Goal: Task Accomplishment & Management: Manage account settings

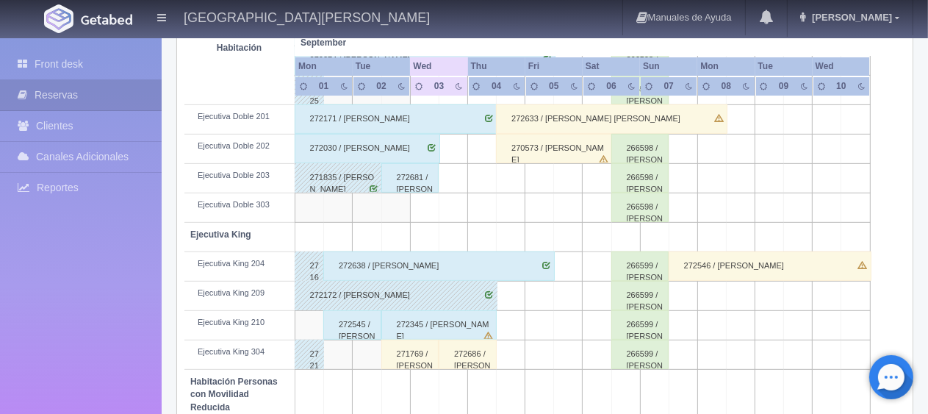
scroll to position [588, 0]
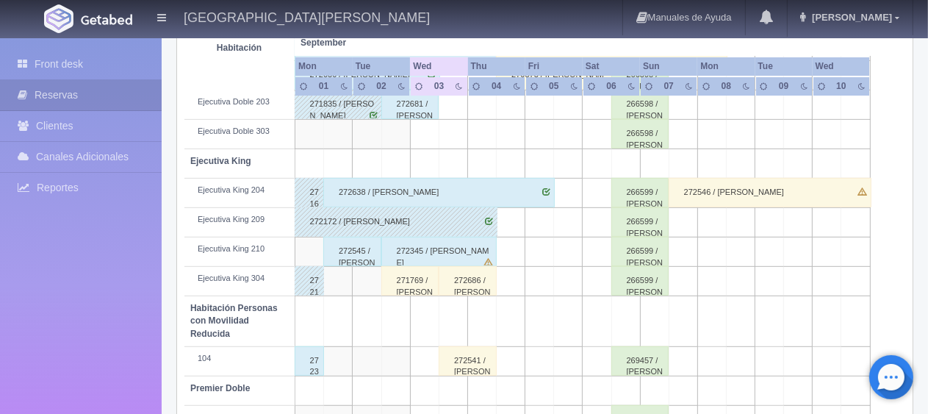
click at [362, 250] on div "272545 / [PERSON_NAME]" at bounding box center [352, 251] width 58 height 29
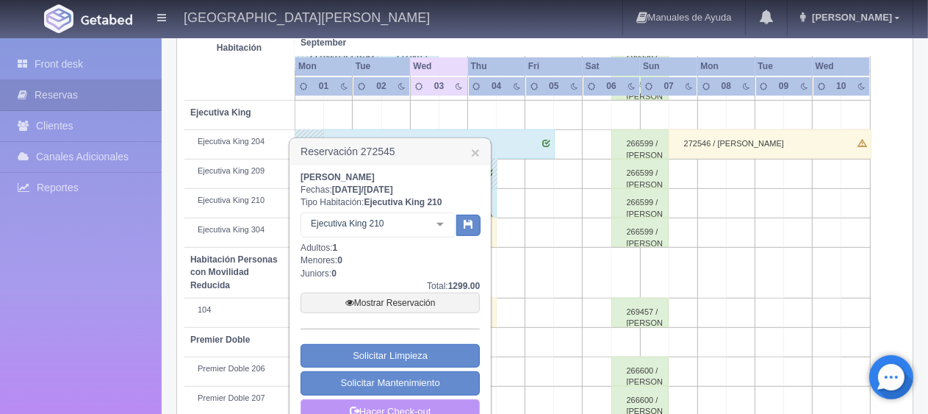
scroll to position [783, 0]
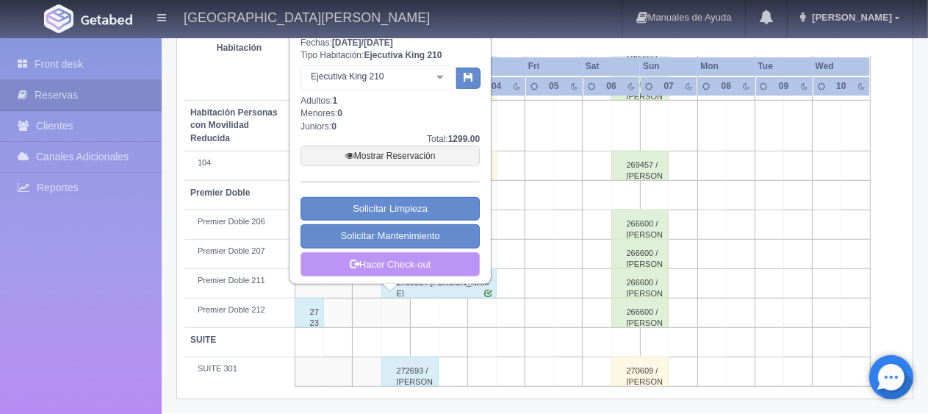
click at [367, 262] on link "Hacer Check-out" at bounding box center [390, 264] width 179 height 25
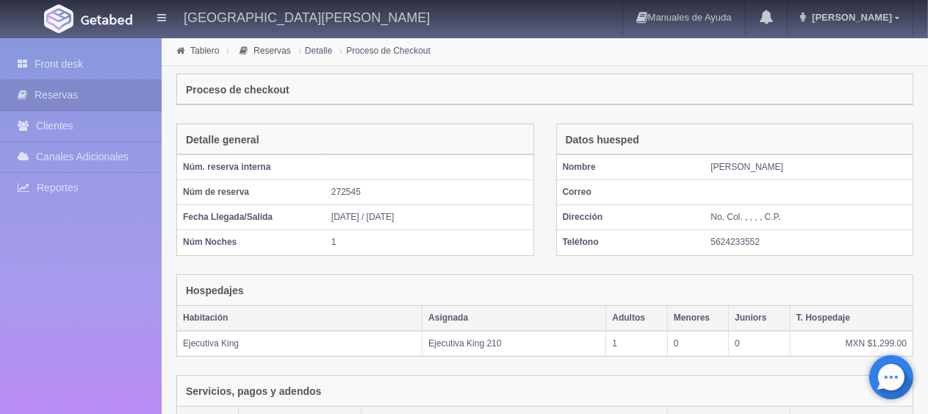
scroll to position [288, 0]
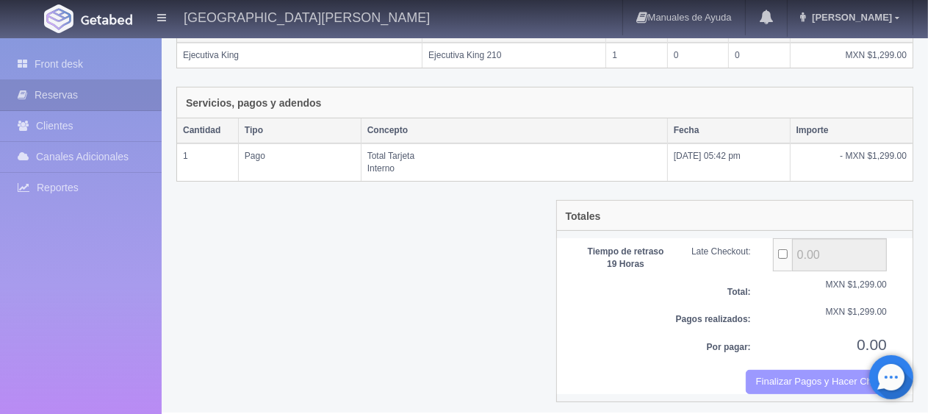
click at [844, 370] on button "Finalizar Pagos y Hacer Checkout" at bounding box center [816, 382] width 141 height 24
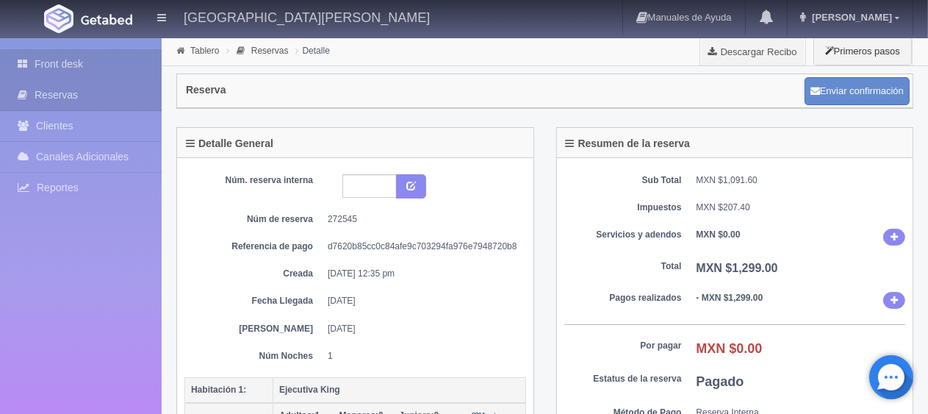
click at [118, 72] on link "Front desk" at bounding box center [81, 64] width 162 height 30
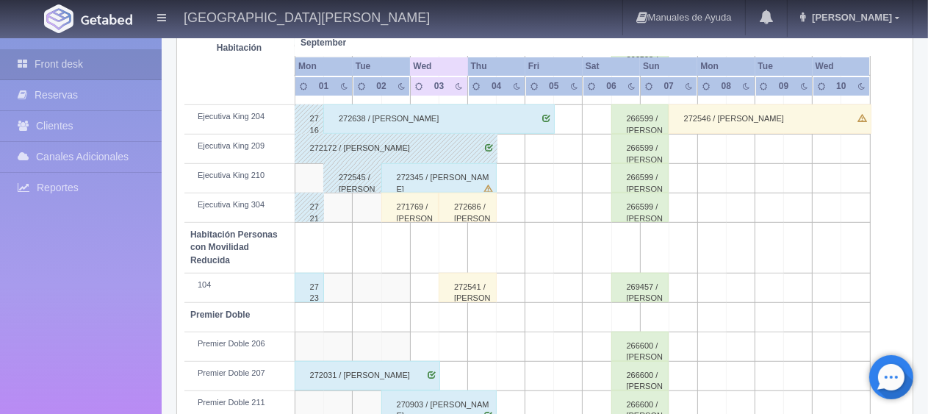
scroll to position [735, 0]
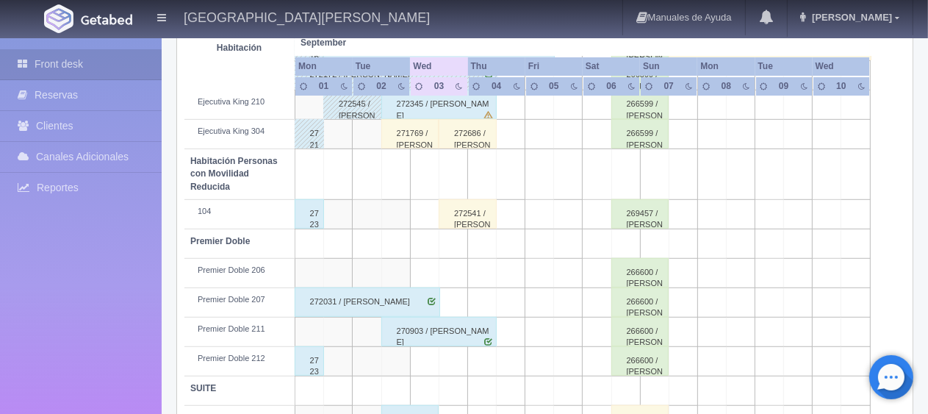
click at [317, 217] on div "272300 / [PERSON_NAME]" at bounding box center [309, 213] width 29 height 29
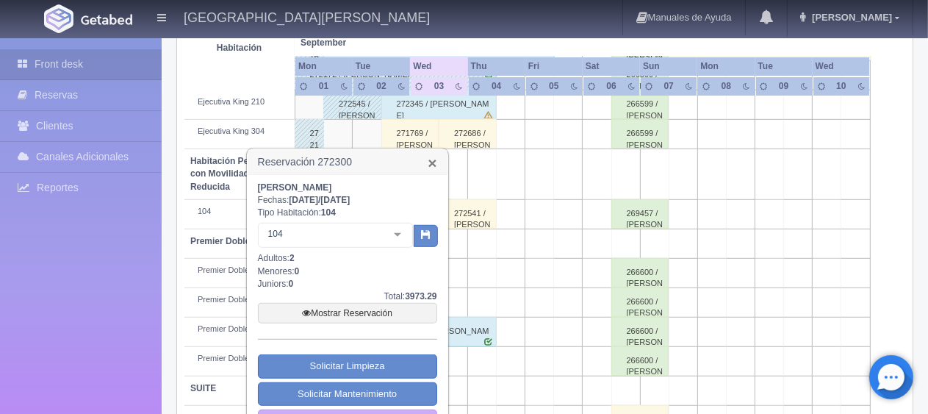
click at [433, 164] on link "×" at bounding box center [432, 162] width 9 height 15
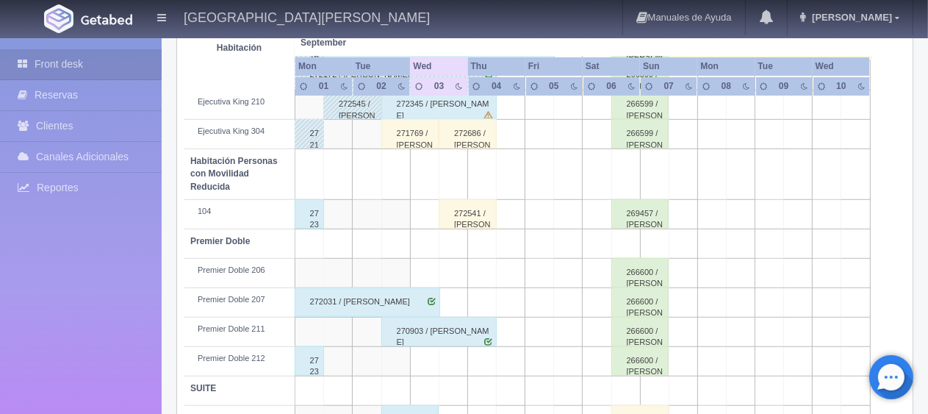
scroll to position [783, 0]
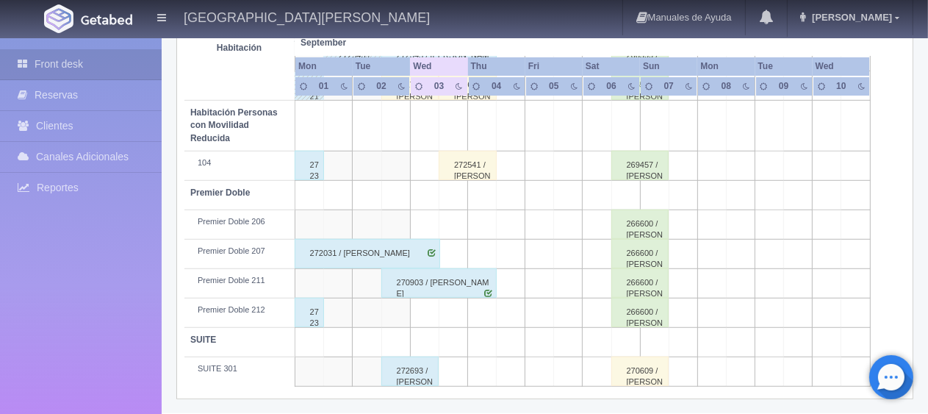
click at [317, 306] on div "272359 / Adolfo Marquez" at bounding box center [309, 312] width 29 height 29
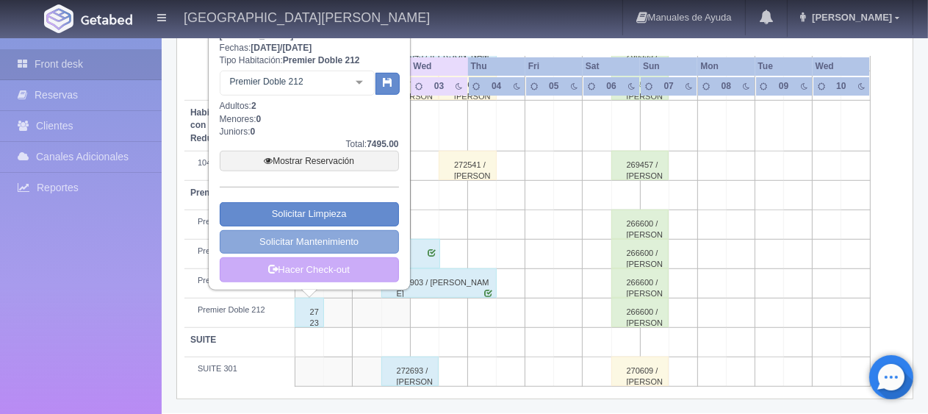
scroll to position [710, 0]
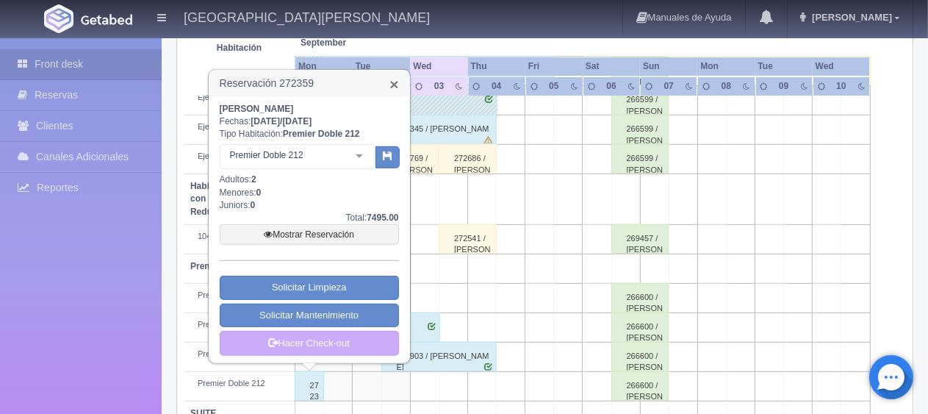
click at [395, 85] on link "×" at bounding box center [393, 83] width 9 height 15
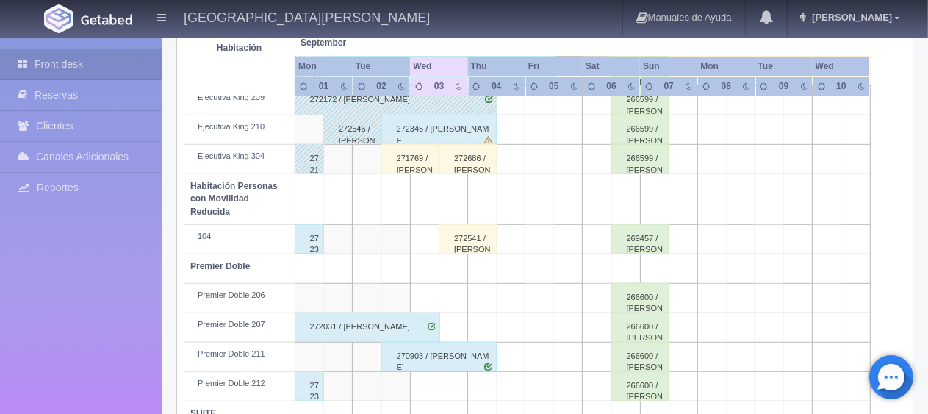
click at [415, 168] on div "271769 / Hugo rojas" at bounding box center [410, 158] width 58 height 29
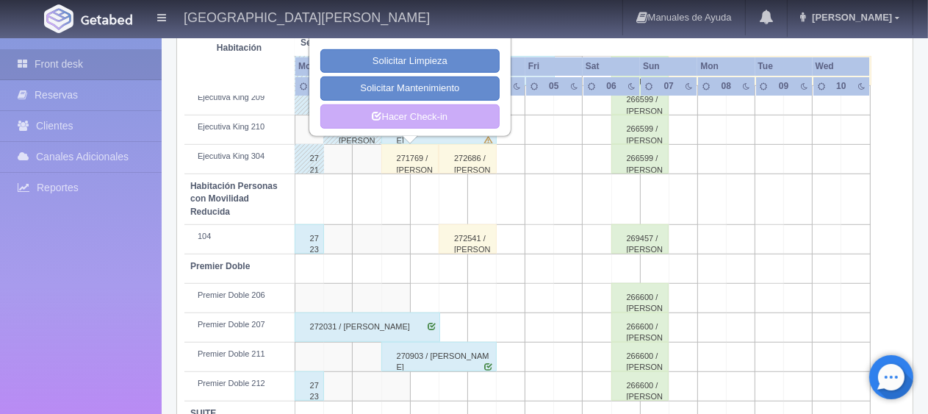
scroll to position [636, 0]
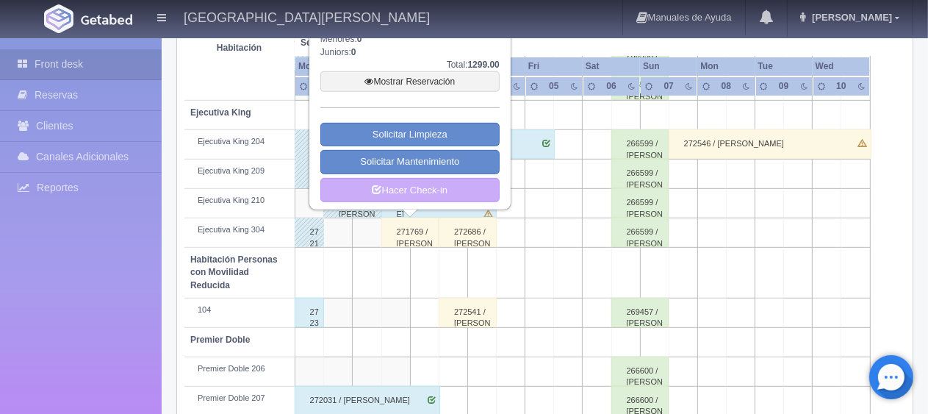
click at [399, 259] on td at bounding box center [395, 273] width 29 height 50
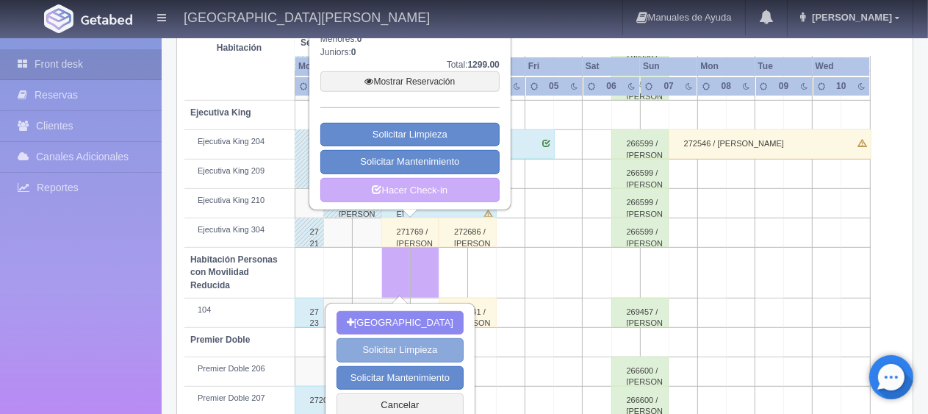
scroll to position [783, 0]
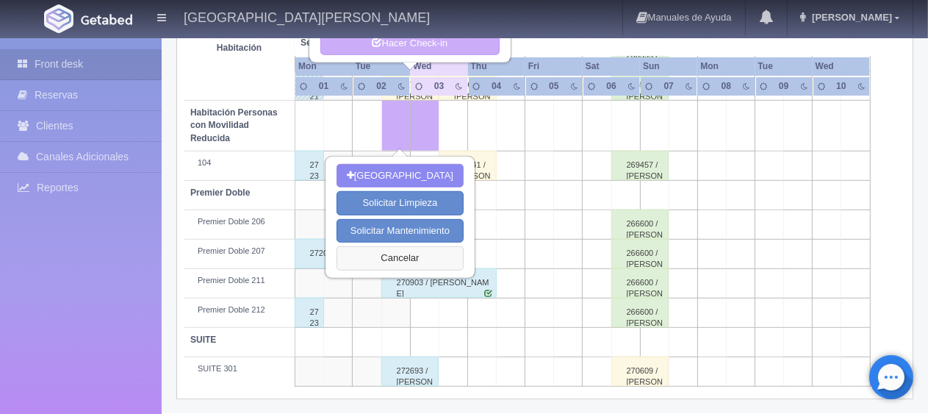
click at [412, 261] on button "Cancelar" at bounding box center [400, 258] width 127 height 24
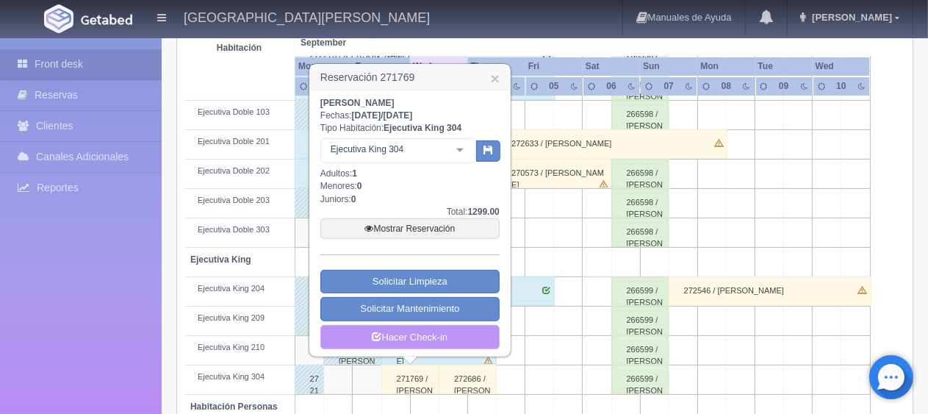
scroll to position [416, 0]
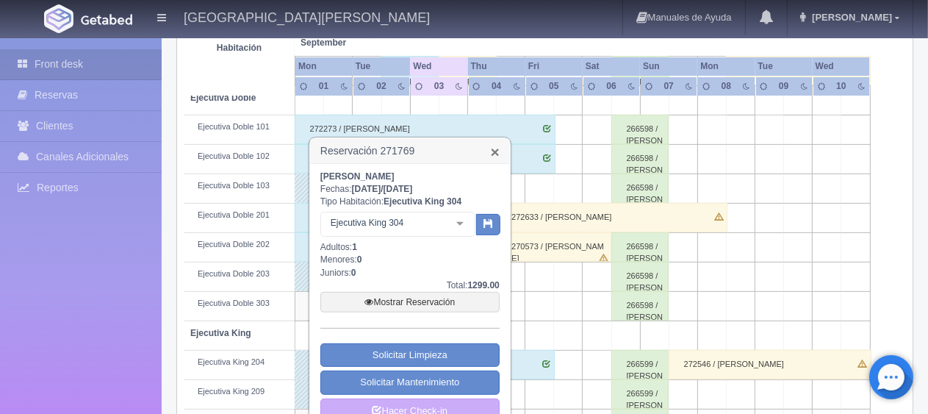
click at [497, 153] on link "×" at bounding box center [495, 151] width 9 height 15
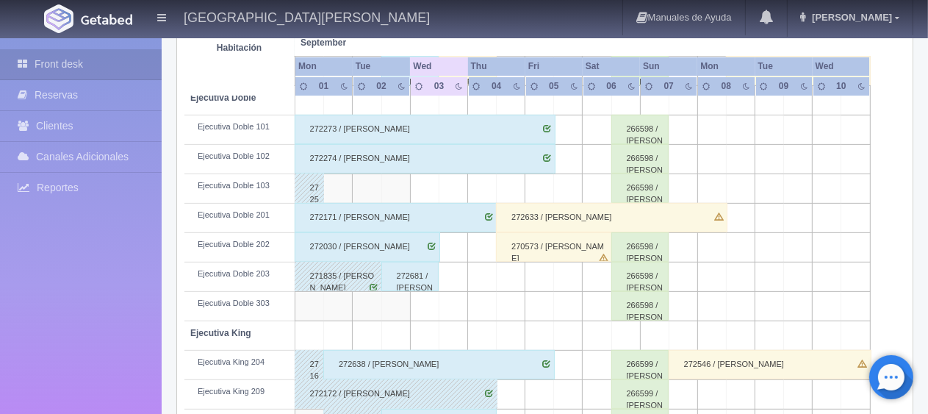
click at [516, 215] on div "272633 / [PERSON_NAME] [PERSON_NAME]" at bounding box center [611, 217] width 231 height 29
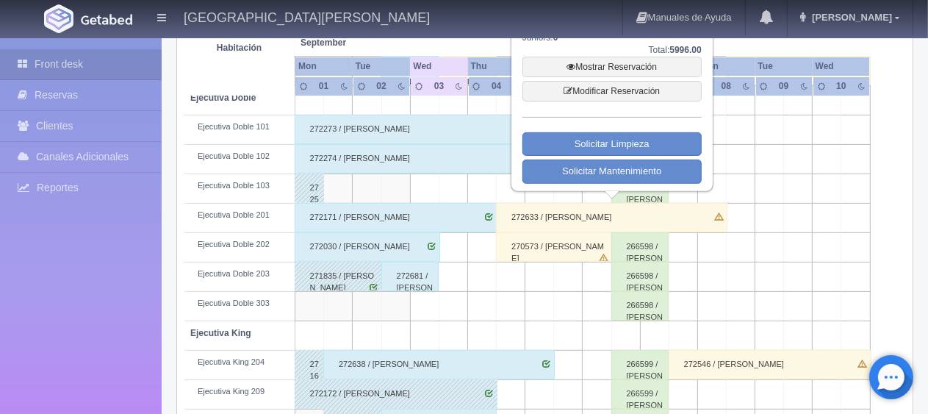
scroll to position [269, 0]
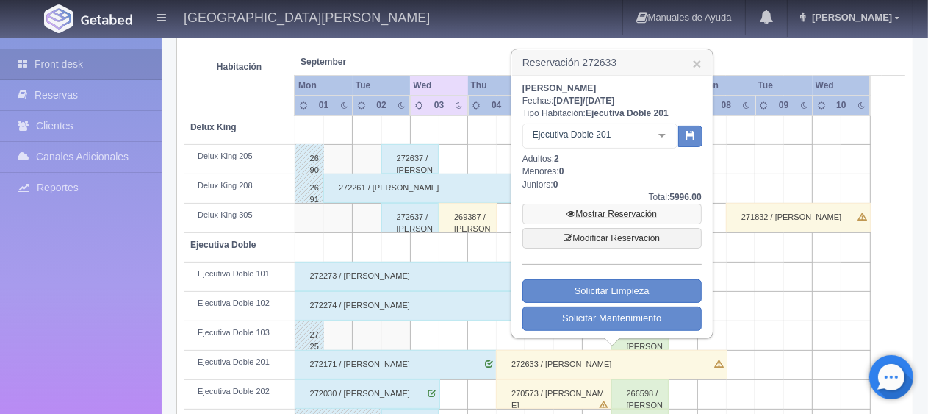
click at [570, 212] on icon at bounding box center [571, 213] width 9 height 9
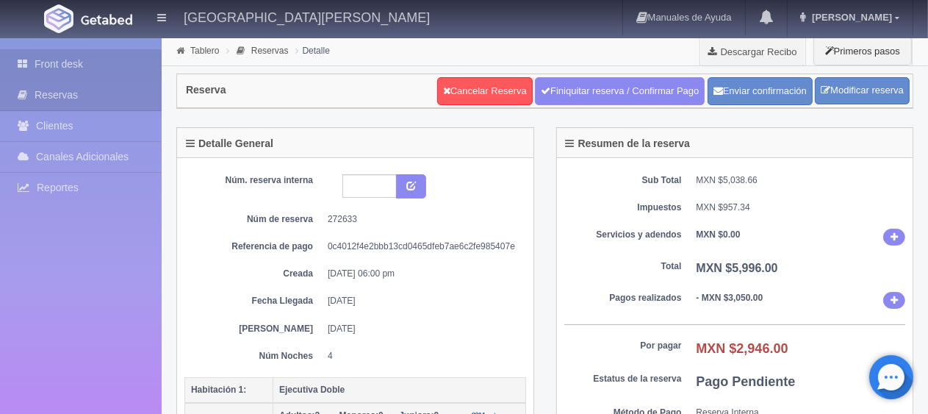
click at [141, 65] on link "Front desk" at bounding box center [81, 64] width 162 height 30
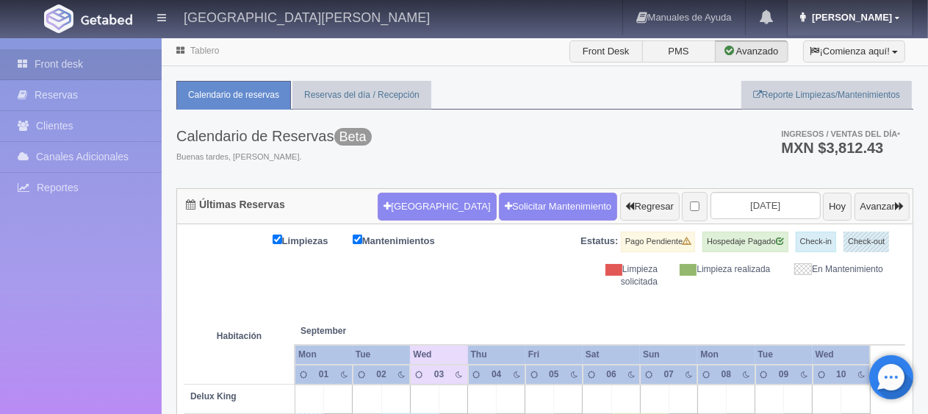
click at [882, 18] on span "Jessica" at bounding box center [850, 17] width 84 height 11
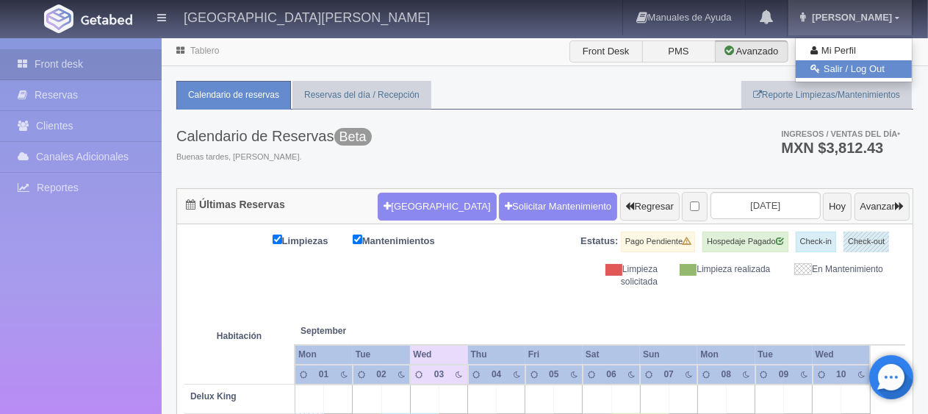
click at [846, 68] on link "Salir / Log Out" at bounding box center [854, 69] width 116 height 18
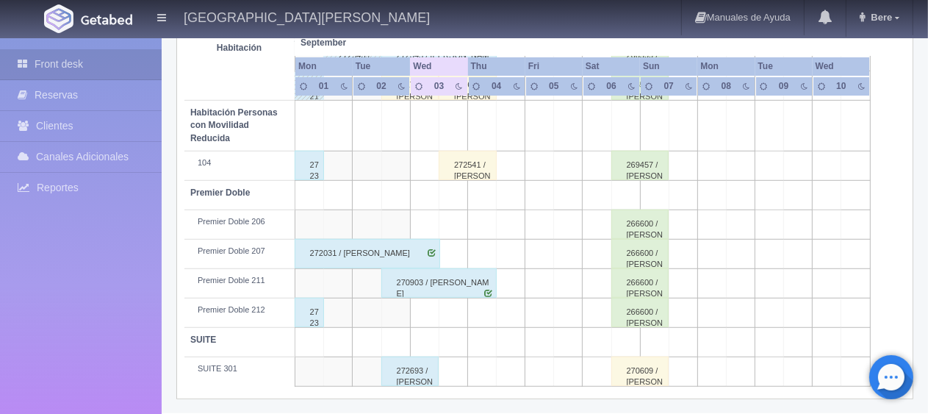
scroll to position [710, 0]
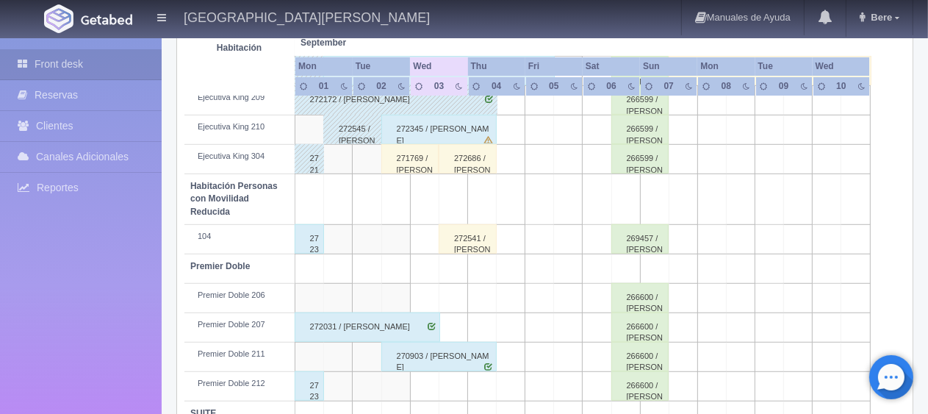
click at [416, 162] on div "271769 / [PERSON_NAME]" at bounding box center [410, 158] width 58 height 29
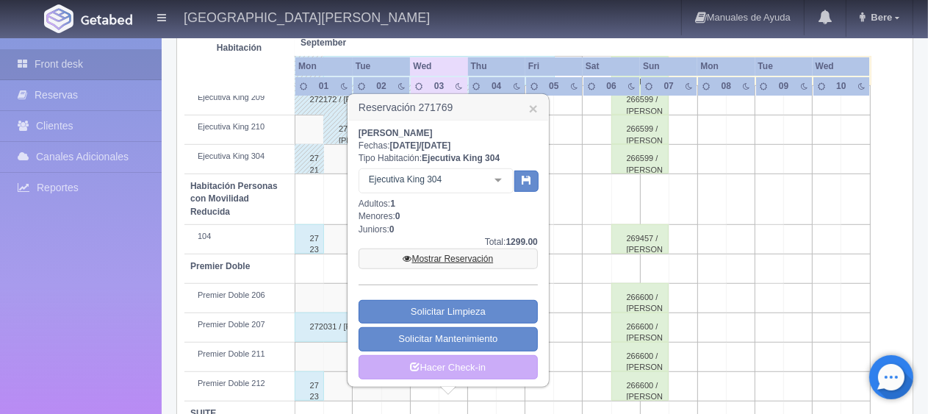
click at [435, 260] on link "Mostrar Reservación" at bounding box center [448, 258] width 179 height 21
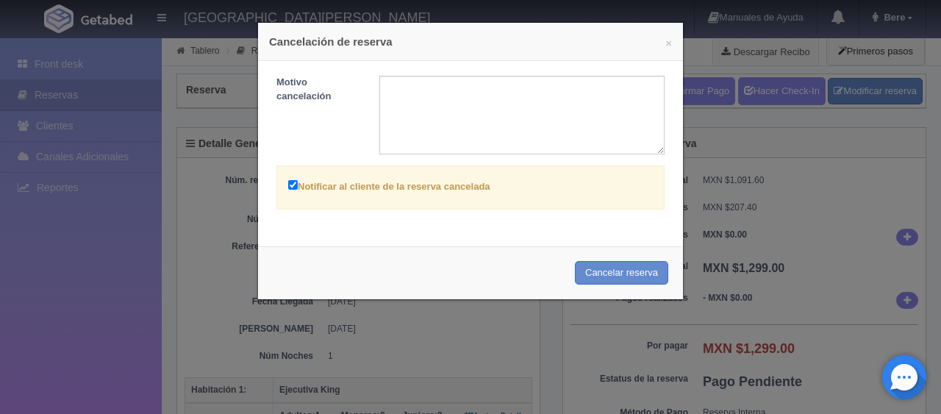
click at [351, 189] on label "Notificar al cliente de la reserva cancelada" at bounding box center [389, 185] width 202 height 17
click at [298, 189] on input "Notificar al cliente de la reserva cancelada" at bounding box center [293, 185] width 10 height 10
checkbox input "false"
click at [644, 271] on button "Cancelar reserva" at bounding box center [621, 273] width 93 height 24
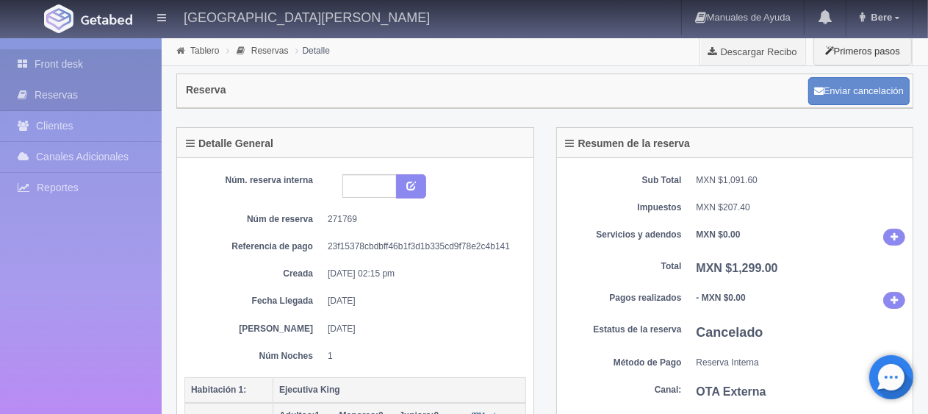
click at [69, 63] on link "Front desk" at bounding box center [81, 64] width 162 height 30
